Goal: Task Accomplishment & Management: Use online tool/utility

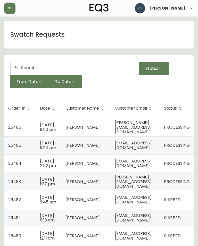
scroll to position [0, 34]
click at [65, 185] on span "[PERSON_NAME]" at bounding box center [82, 182] width 34 height 6
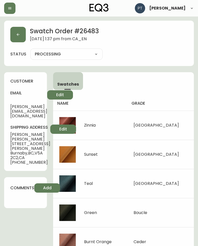
click at [11, 39] on button "button" at bounding box center [17, 34] width 15 height 15
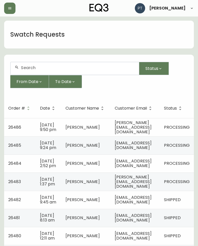
click at [151, 169] on span "[EMAIL_ADDRESS][DOMAIN_NAME]" at bounding box center [133, 163] width 37 height 11
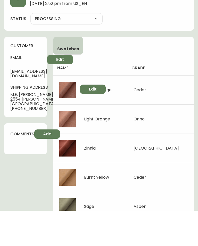
scroll to position [3, 0]
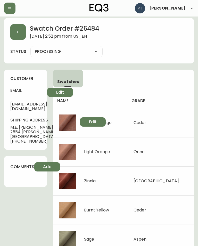
click at [22, 32] on button "button" at bounding box center [17, 31] width 15 height 15
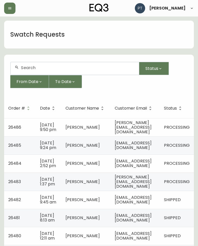
click at [63, 154] on td "[PERSON_NAME]" at bounding box center [85, 145] width 49 height 18
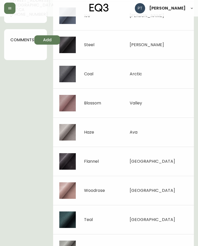
scroll to position [148, 0]
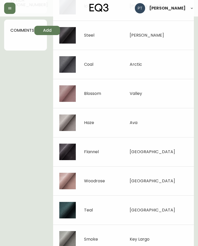
click at [97, 11] on img at bounding box center [98, 8] width 19 height 8
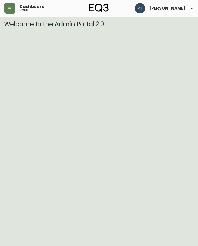
click at [13, 8] on button "button" at bounding box center [9, 8] width 11 height 11
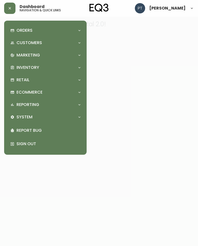
click at [20, 27] on div "Orders" at bounding box center [45, 30] width 74 height 11
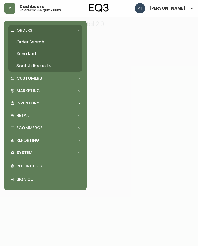
click at [27, 64] on link "Swatch Requests" at bounding box center [45, 66] width 74 height 12
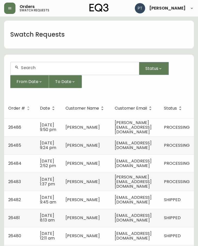
click at [152, 128] on span "[PERSON_NAME][EMAIL_ADDRESS][DOMAIN_NAME]" at bounding box center [133, 127] width 37 height 15
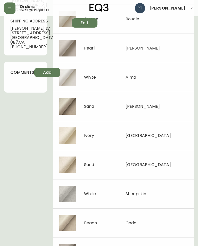
scroll to position [148, 0]
